Goal: Information Seeking & Learning: Check status

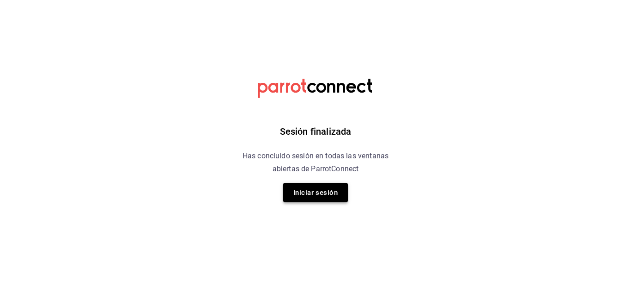
click at [322, 186] on button "Iniciar sesión" at bounding box center [315, 192] width 65 height 19
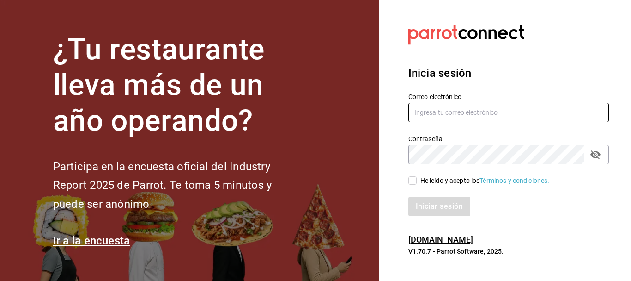
type input "[PERSON_NAME][EMAIL_ADDRESS][DOMAIN_NAME]"
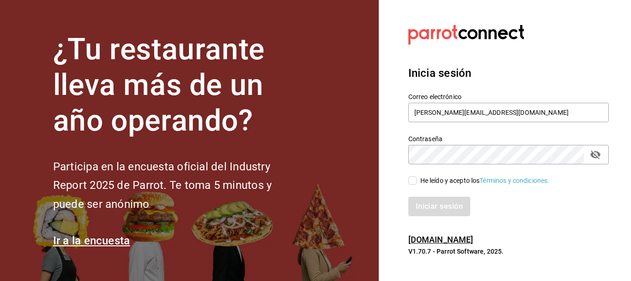
click at [413, 180] on input "He leído y acepto los Términos y condiciones." at bounding box center [413, 180] width 8 height 8
checkbox input "true"
click at [436, 206] on button "Iniciar sesión" at bounding box center [440, 205] width 63 height 19
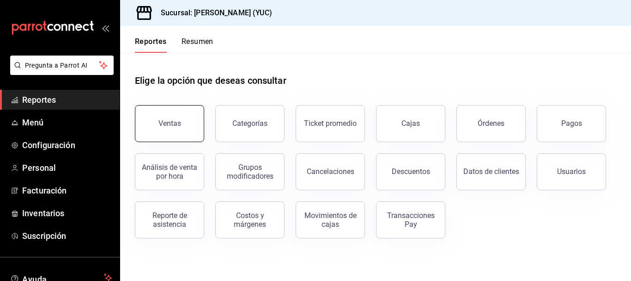
click at [178, 118] on button "Ventas" at bounding box center [169, 123] width 69 height 37
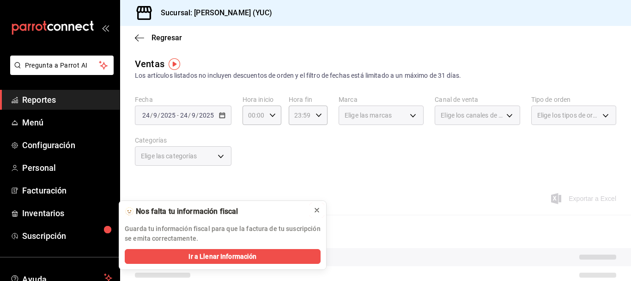
click at [318, 209] on icon at bounding box center [316, 209] width 7 height 7
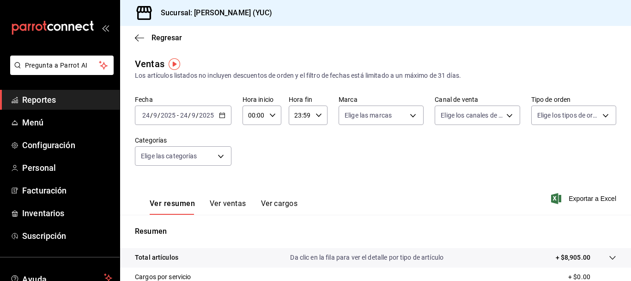
click at [227, 202] on button "Ver ventas" at bounding box center [228, 207] width 37 height 16
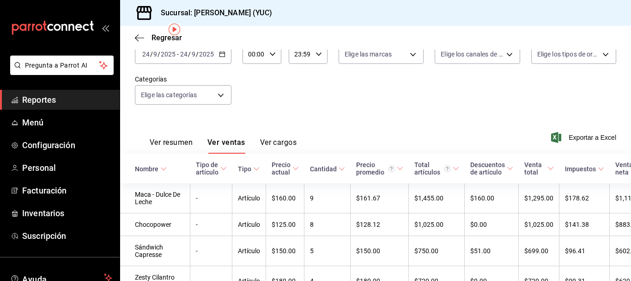
scroll to position [26, 0]
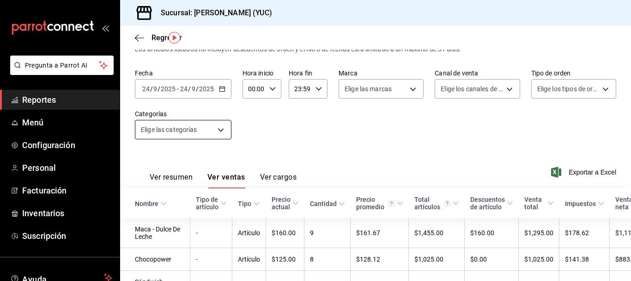
click at [217, 124] on body "Pregunta a Parrot AI Reportes Menú Configuración Personal Facturación Inventari…" at bounding box center [315, 140] width 631 height 281
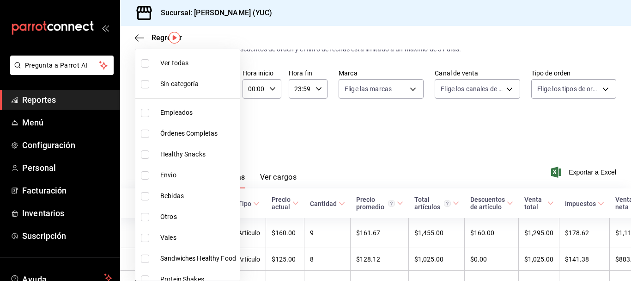
click at [192, 133] on span "Órdenes Completas" at bounding box center [198, 134] width 76 height 10
type input "c0f09cd1-ad9f-42cb-860d-a031532bd838"
checkbox input "true"
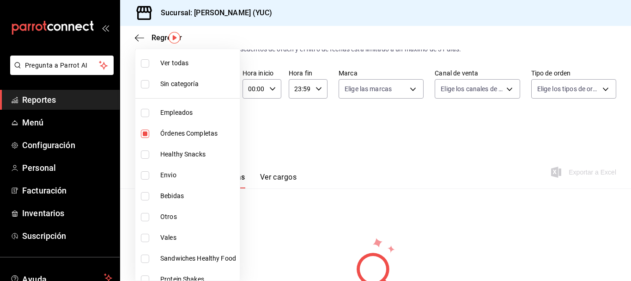
click at [334, 135] on div at bounding box center [315, 140] width 631 height 281
